Goal: Transaction & Acquisition: Subscribe to service/newsletter

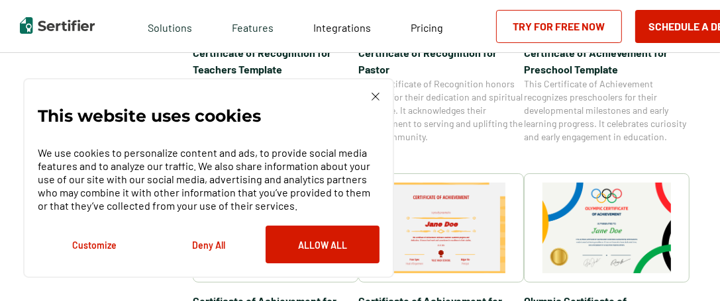
scroll to position [820, 0]
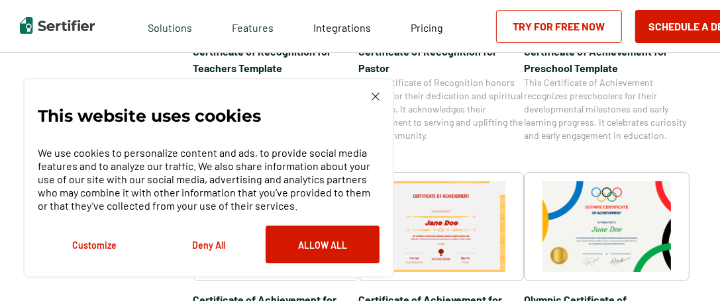
click at [374, 95] on img at bounding box center [376, 97] width 8 height 8
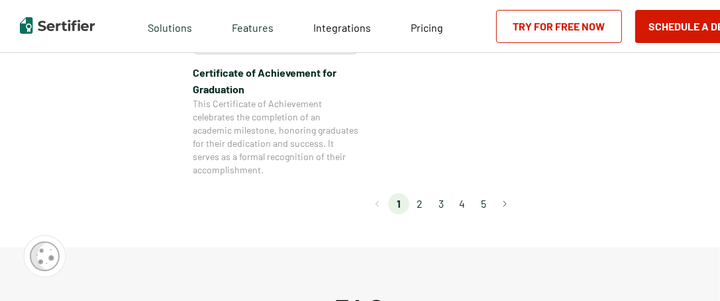
scroll to position [1297, 0]
click at [422, 201] on li "2" at bounding box center [419, 202] width 21 height 21
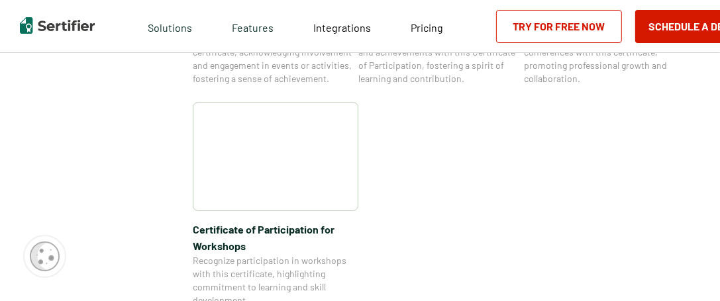
scroll to position [1305, 0]
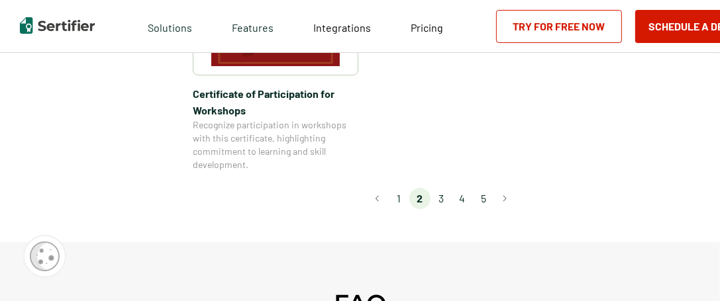
click at [443, 188] on li "3" at bounding box center [441, 198] width 21 height 21
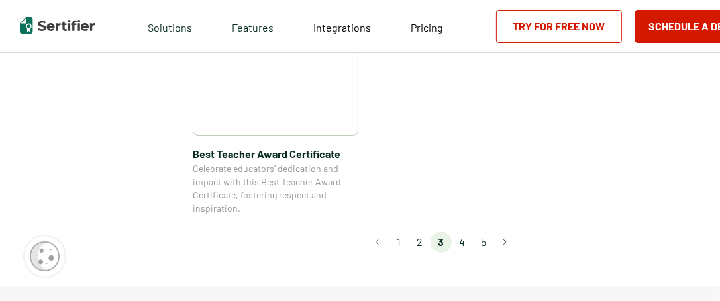
scroll to position [1118, 0]
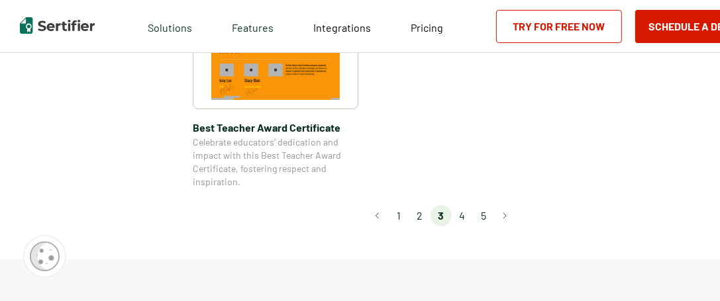
click at [464, 217] on li "4" at bounding box center [462, 215] width 21 height 21
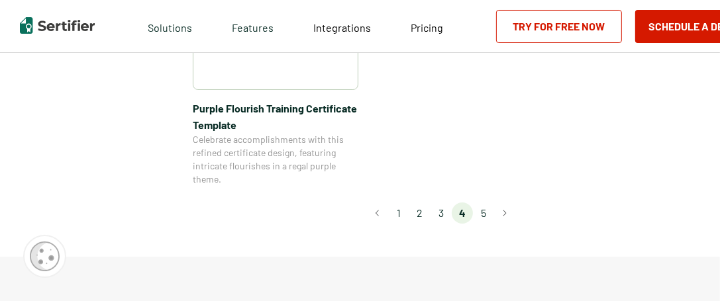
scroll to position [1166, 0]
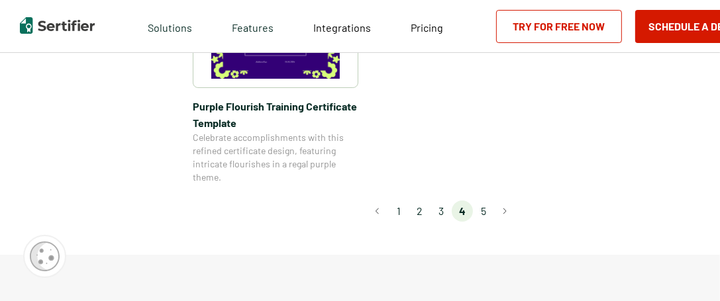
click at [485, 210] on li "5" at bounding box center [483, 211] width 21 height 21
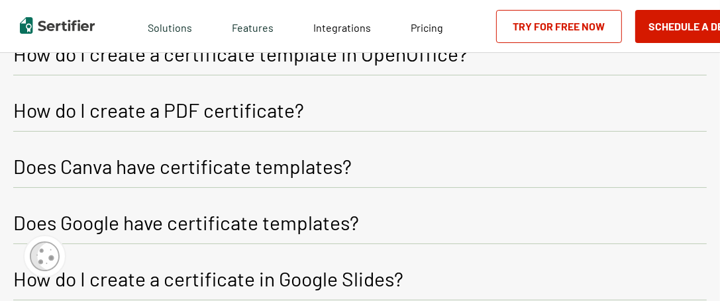
scroll to position [928, 0]
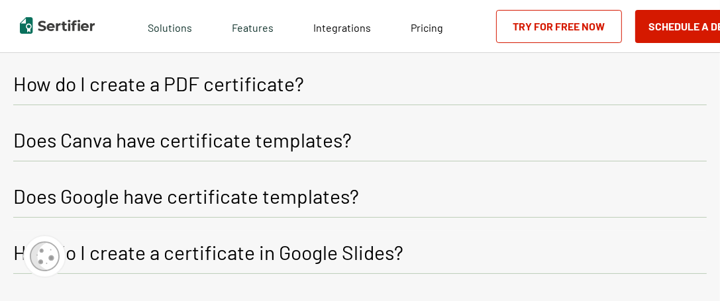
click at [182, 184] on p "Does Google have certificate templates?" at bounding box center [186, 196] width 346 height 24
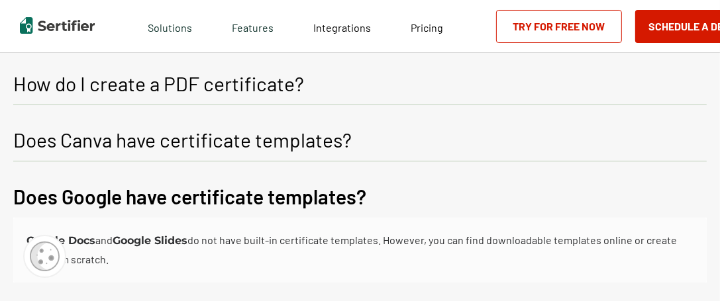
click at [196, 128] on p "Does Canva have certificate templates?" at bounding box center [182, 140] width 339 height 24
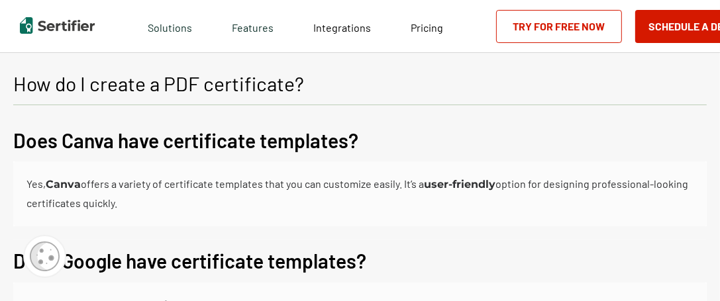
click at [277, 72] on p "How do I create a PDF certificate?" at bounding box center [158, 84] width 291 height 24
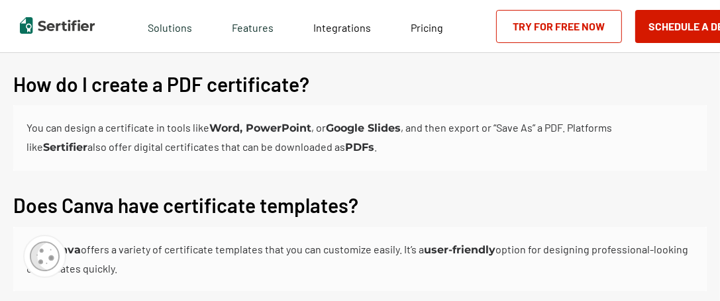
click at [302, 193] on p "Does Canva have certificate templates?" at bounding box center [185, 205] width 345 height 24
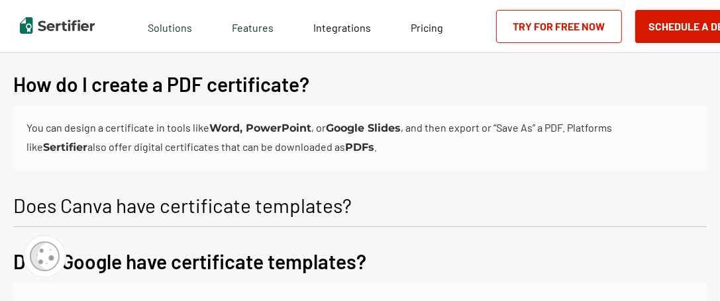
click at [311, 193] on p "Does Canva have certificate templates?" at bounding box center [182, 205] width 339 height 24
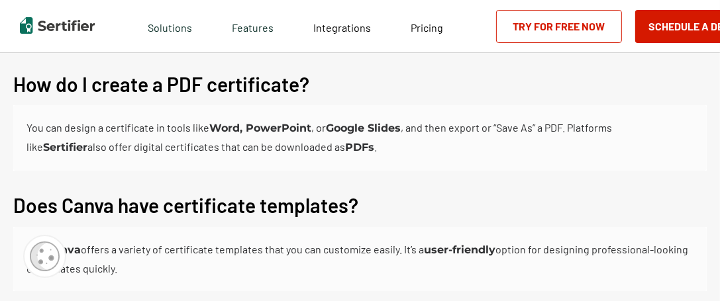
click at [515, 25] on link "Try for Free Now" at bounding box center [559, 26] width 126 height 33
